Goal: Book appointment/travel/reservation

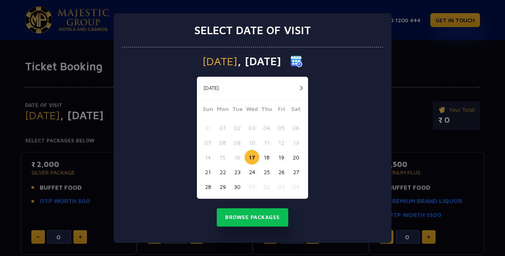
click at [294, 168] on button "27" at bounding box center [296, 171] width 15 height 15
click at [212, 185] on button "28" at bounding box center [208, 186] width 15 height 15
click at [245, 206] on div "Sunday , 28 Sep 2025 Sep, 2025 Sep, 2025 Sun Mon Tue Wed Thu Fri Sat 31 01 02 0…" at bounding box center [252, 144] width 261 height 195
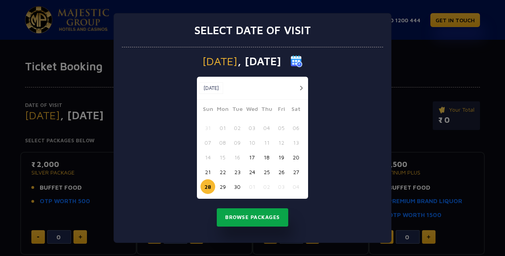
click at [245, 215] on button "Browse Packages" at bounding box center [252, 217] width 71 height 18
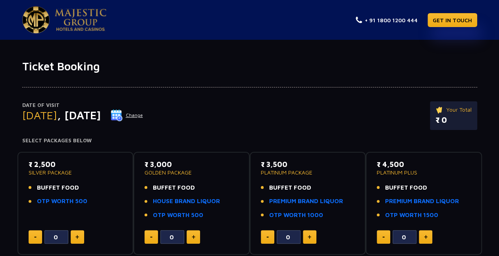
scroll to position [8, 0]
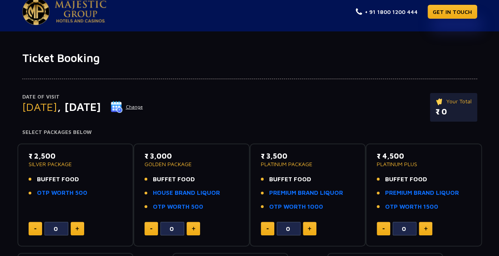
click at [58, 176] on span "BUFFET FOOD" at bounding box center [58, 179] width 42 height 9
drag, startPoint x: 58, startPoint y: 176, endPoint x: 79, endPoint y: 175, distance: 20.7
click at [79, 175] on li "BUFFET FOOD" at bounding box center [76, 179] width 94 height 9
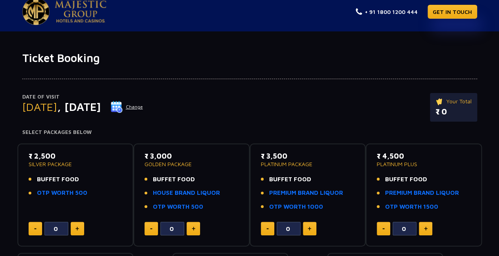
click at [167, 175] on span "BUFFET FOOD" at bounding box center [174, 179] width 42 height 9
drag, startPoint x: 167, startPoint y: 175, endPoint x: 213, endPoint y: 178, distance: 45.8
click at [213, 178] on li "BUFFET FOOD" at bounding box center [192, 179] width 94 height 9
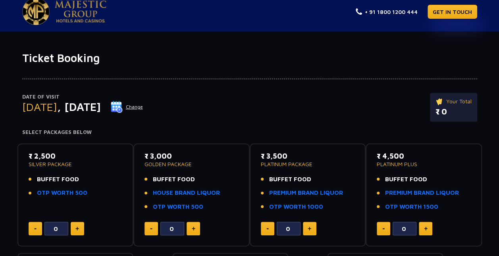
click at [294, 180] on span "BUFFET FOOD" at bounding box center [290, 179] width 42 height 9
click at [191, 155] on p "₹ 3,000" at bounding box center [192, 156] width 94 height 11
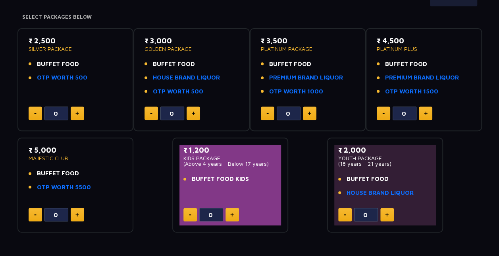
scroll to position [124, 0]
click at [356, 151] on p "₹ 2,000" at bounding box center [385, 149] width 94 height 11
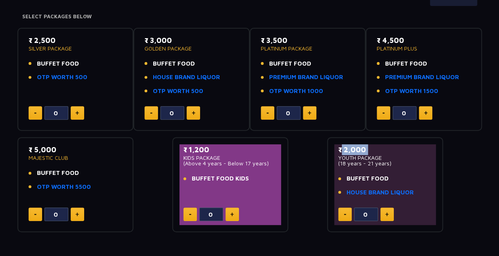
click at [356, 151] on p "₹ 2,000" at bounding box center [385, 149] width 94 height 11
drag, startPoint x: 356, startPoint y: 151, endPoint x: 368, endPoint y: 176, distance: 27.2
click at [368, 176] on span "BUFFET FOOD" at bounding box center [368, 178] width 42 height 9
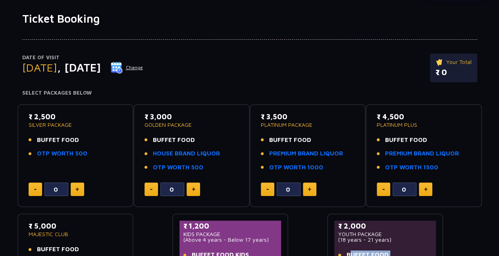
scroll to position [0, 0]
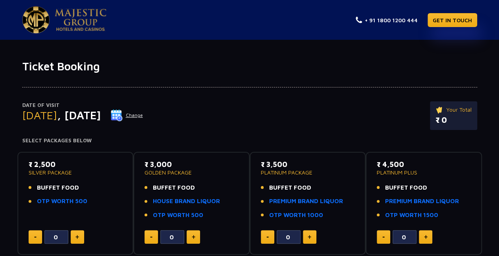
click at [441, 116] on p "₹ 0" at bounding box center [454, 120] width 36 height 12
drag, startPoint x: 441, startPoint y: 116, endPoint x: 297, endPoint y: 131, distance: 145.4
click at [297, 131] on div "Date of Visit Sunday , 28 Sep 2025 Change Your Total ₹ 0" at bounding box center [249, 119] width 455 height 37
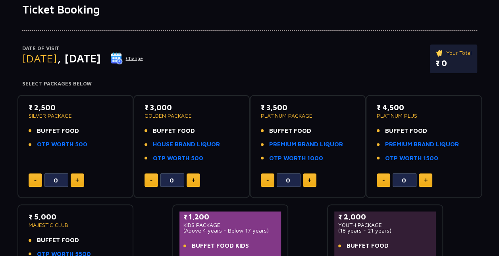
scroll to position [57, 0]
click at [85, 186] on div "₹ 2,500 SILVER PACKAGE BUFFET FOOD OTP WORTH 500 0" at bounding box center [76, 146] width 102 height 89
click at [74, 180] on button at bounding box center [78, 180] width 14 height 14
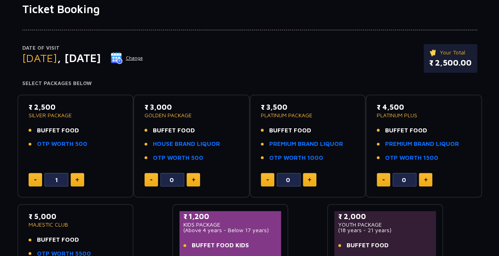
click at [79, 180] on button at bounding box center [78, 180] width 14 height 14
click at [37, 179] on button at bounding box center [36, 180] width 14 height 14
type input "0"
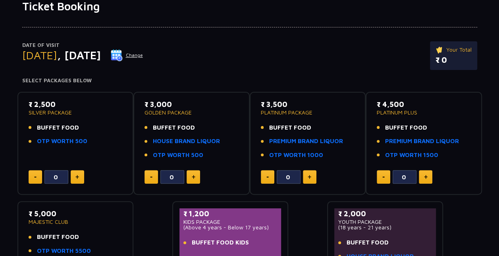
scroll to position [0, 0]
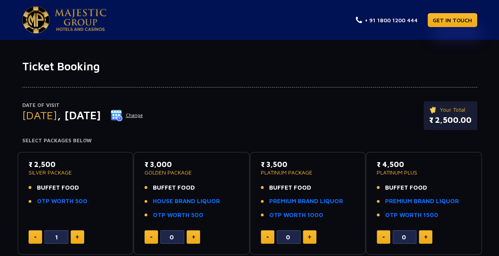
type input "0"
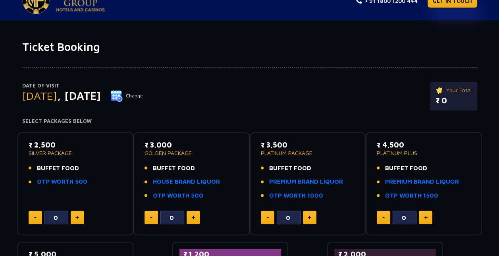
scroll to position [19, 0]
